Goal: Task Accomplishment & Management: Complete application form

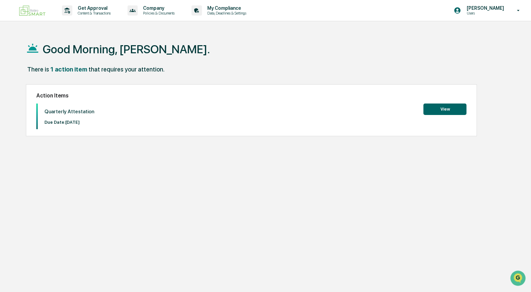
click at [451, 110] on button "View" at bounding box center [445, 108] width 43 height 11
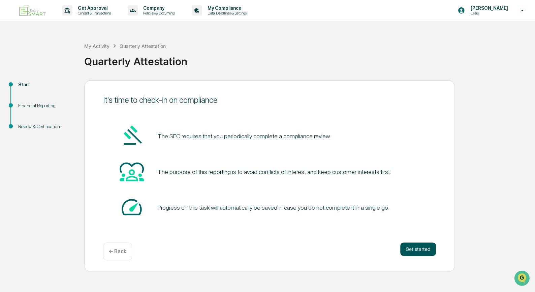
click at [417, 248] on button "Get started" at bounding box center [418, 248] width 36 height 13
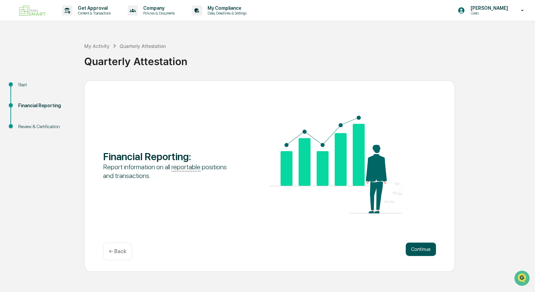
click at [425, 251] on button "Continue" at bounding box center [420, 248] width 30 height 13
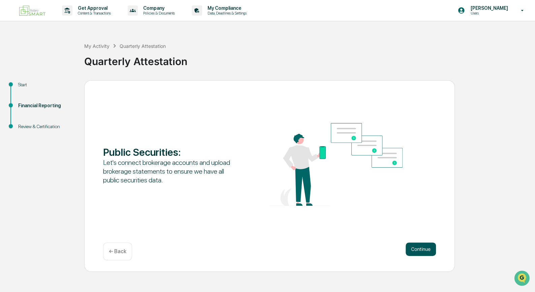
click at [426, 250] on button "Continue" at bounding box center [420, 248] width 30 height 13
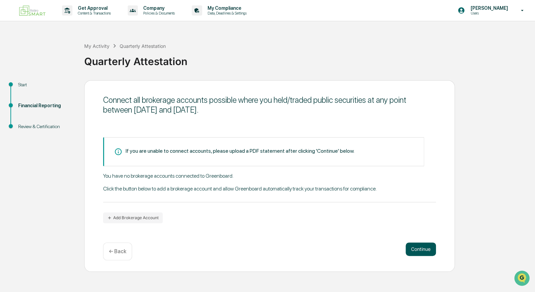
click at [420, 249] on button "Continue" at bounding box center [420, 248] width 30 height 13
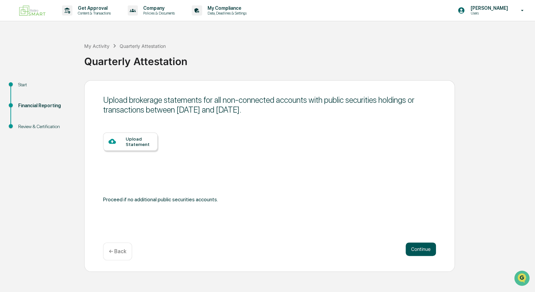
click at [428, 249] on button "Continue" at bounding box center [420, 248] width 30 height 13
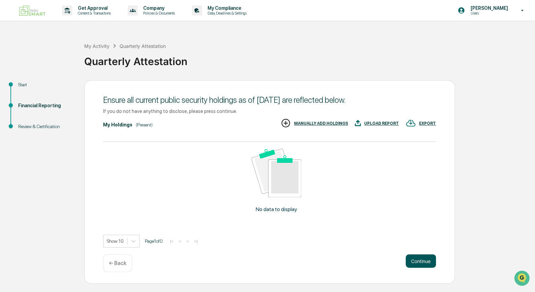
click at [420, 259] on button "Continue" at bounding box center [420, 260] width 30 height 13
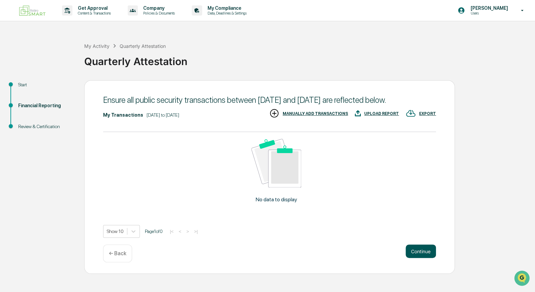
click at [420, 258] on button "Continue" at bounding box center [420, 250] width 30 height 13
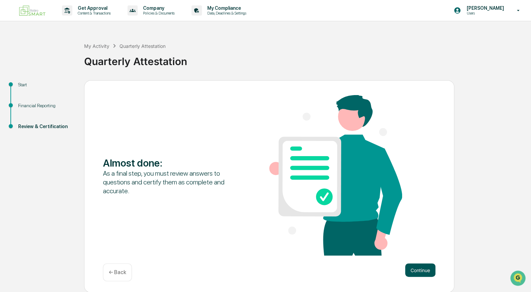
click at [418, 270] on button "Continue" at bounding box center [420, 269] width 30 height 13
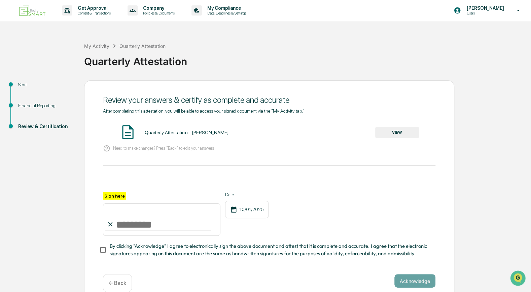
click at [111, 192] on label "Sign here" at bounding box center [114, 196] width 23 height 8
click at [111, 203] on input "Sign here" at bounding box center [162, 219] width 118 height 32
type input "**********"
click at [406, 285] on button "Acknowledge" at bounding box center [415, 280] width 41 height 13
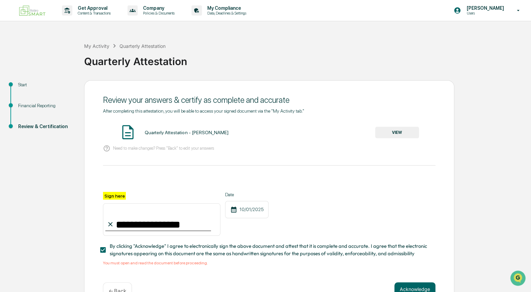
scroll to position [23, 0]
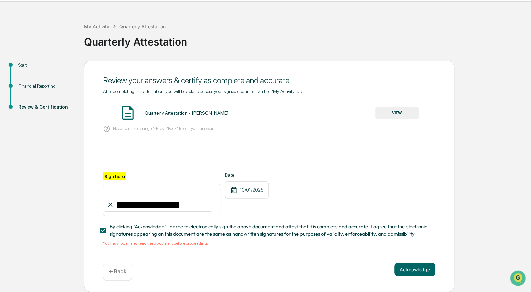
click at [392, 110] on button "VIEW" at bounding box center [397, 112] width 44 height 11
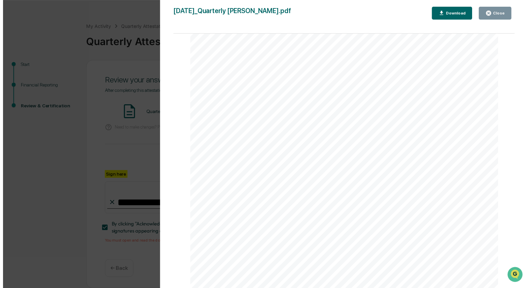
scroll to position [1124, 0]
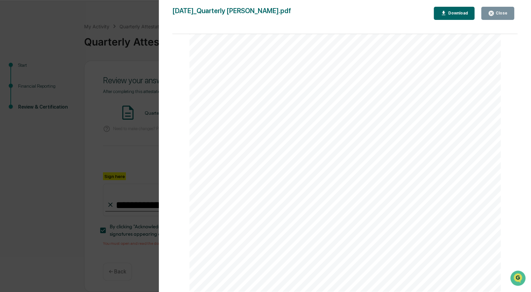
click at [499, 17] on button "Close" at bounding box center [498, 13] width 33 height 13
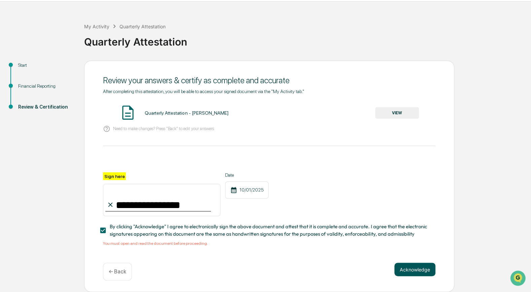
click at [410, 265] on button "Acknowledge" at bounding box center [415, 268] width 41 height 13
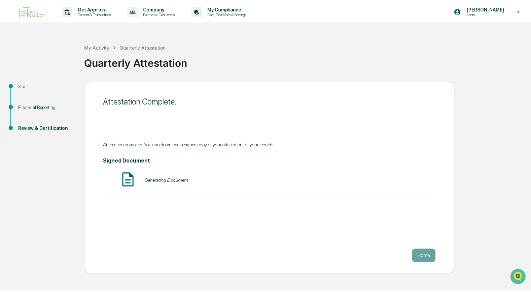
scroll to position [0, 0]
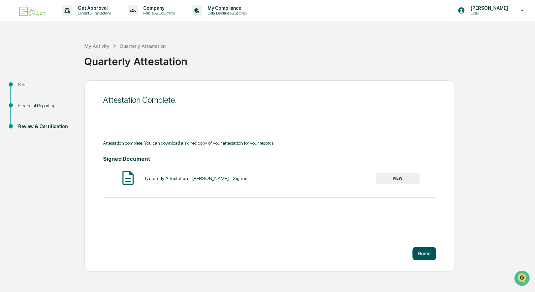
click at [423, 255] on button "Home" at bounding box center [424, 253] width 24 height 13
